Goal: Task Accomplishment & Management: Use online tool/utility

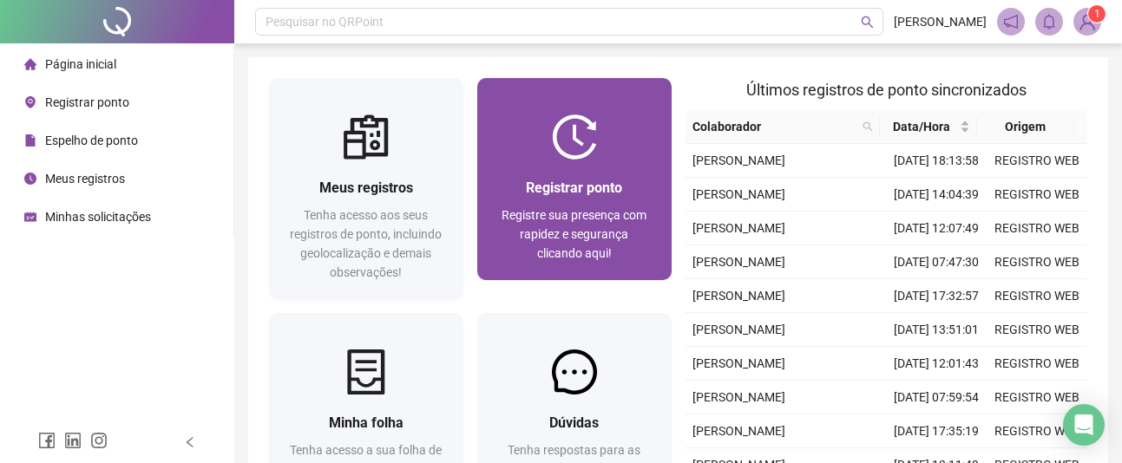
click at [605, 161] on div "Registrar ponto Registre sua presença com rapidez e segurança clicando aqui!" at bounding box center [574, 220] width 194 height 121
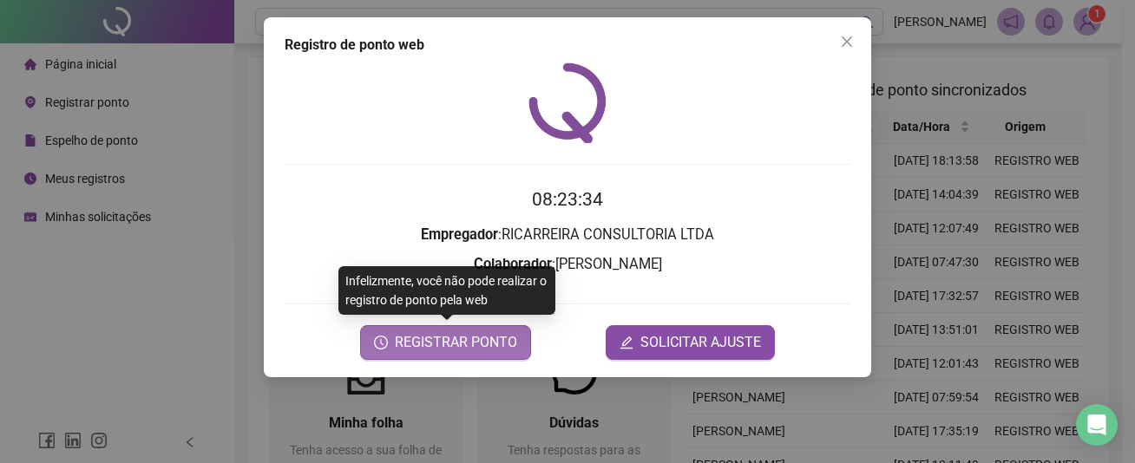
click at [443, 337] on span "REGISTRAR PONTO" at bounding box center [456, 342] width 122 height 21
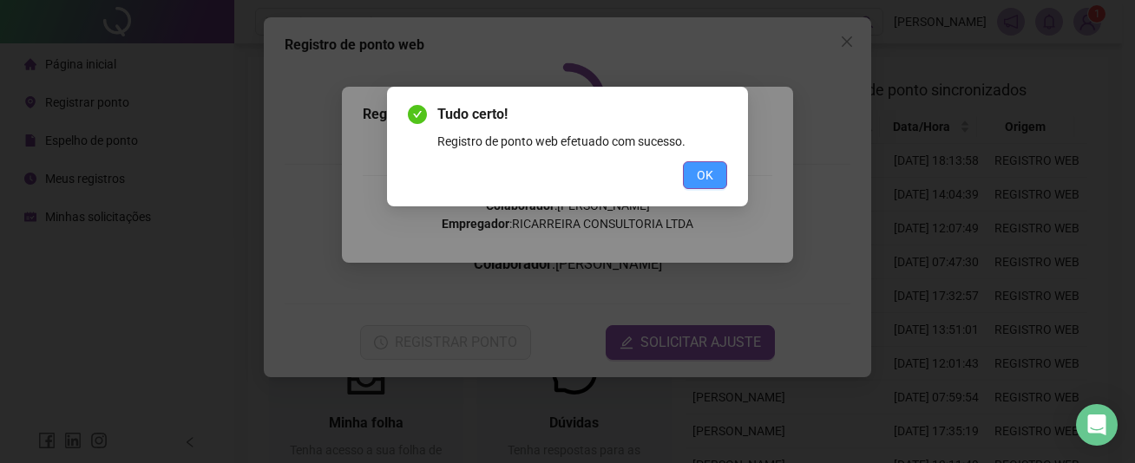
click at [695, 165] on button "OK" at bounding box center [705, 175] width 44 height 28
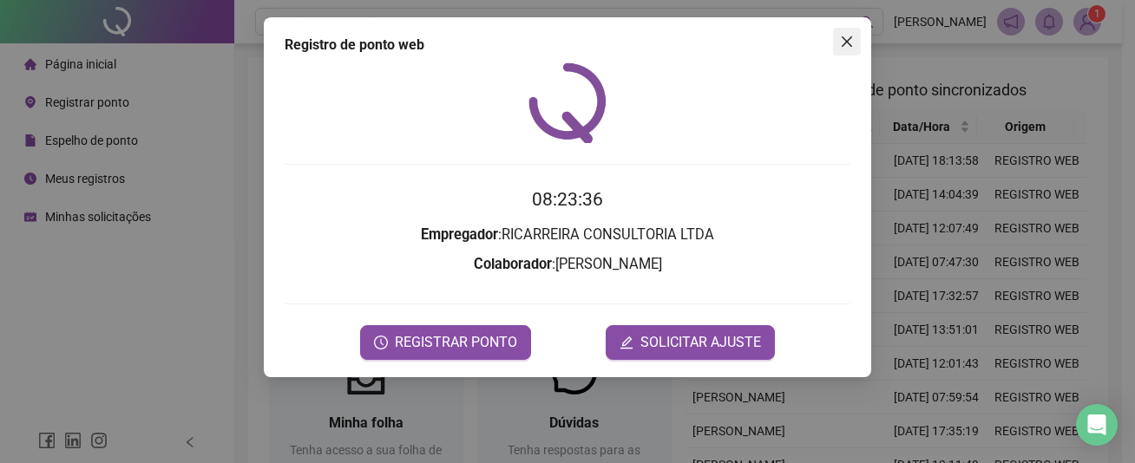
click at [845, 34] on button "Close" at bounding box center [847, 42] width 28 height 28
